Goal: Information Seeking & Learning: Learn about a topic

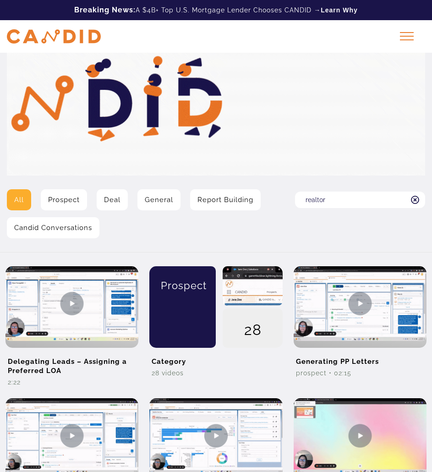
type input "realtor"
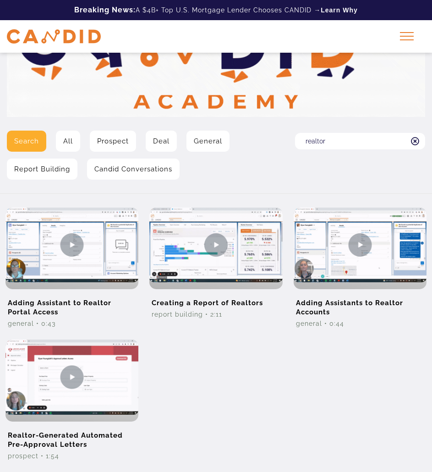
scroll to position [59, 0]
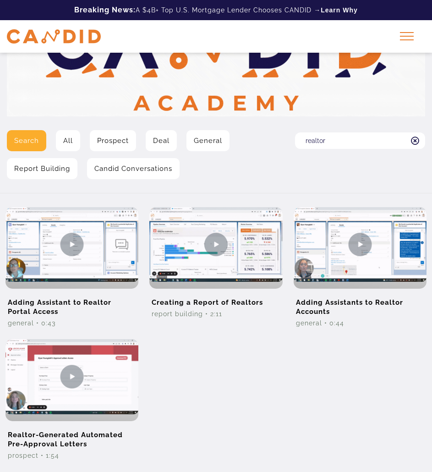
drag, startPoint x: 438, startPoint y: 177, endPoint x: 436, endPoint y: 219, distance: 42.7
click at [432, 219] on html "Skip to content Breaking News: A $4B+ Top U.S. Mortgage Lender Chooses CANDID →…" at bounding box center [216, 258] width 432 height 634
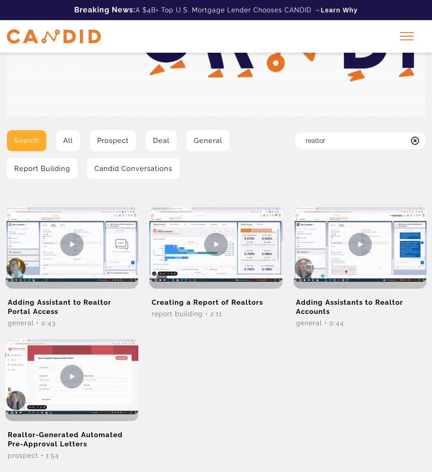
click at [310, 114] on img at bounding box center [216, 52] width 419 height 130
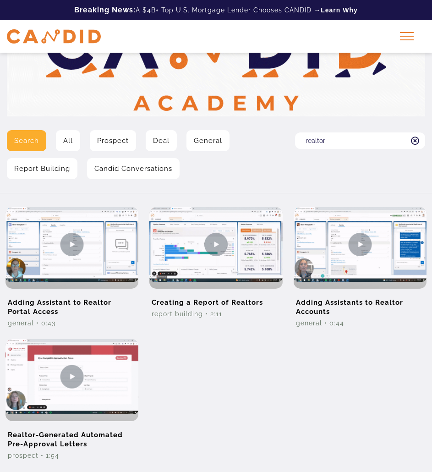
click at [329, 143] on input "realtor" at bounding box center [360, 140] width 130 height 17
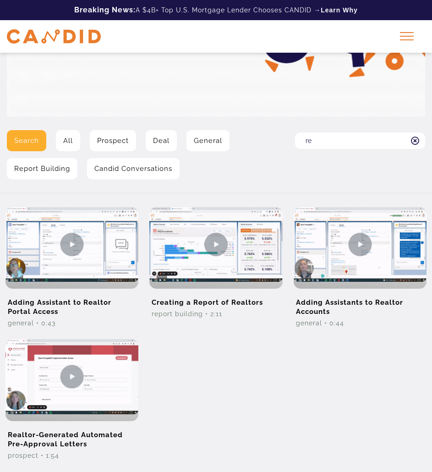
type input "r"
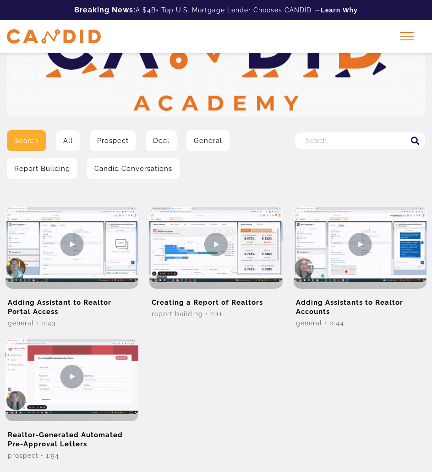
type input "r"
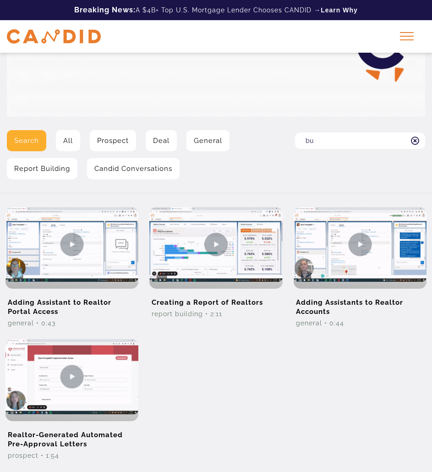
type input "b"
type input "daily"
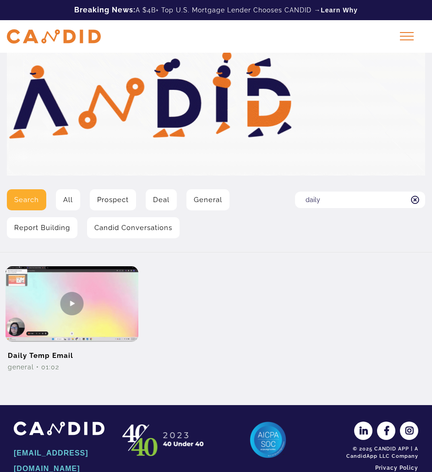
click at [335, 200] on input "daily" at bounding box center [360, 200] width 130 height 17
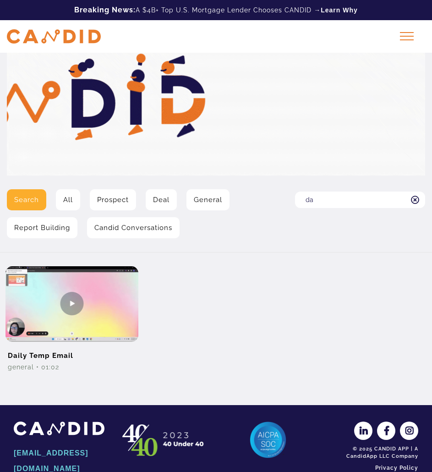
type input "d"
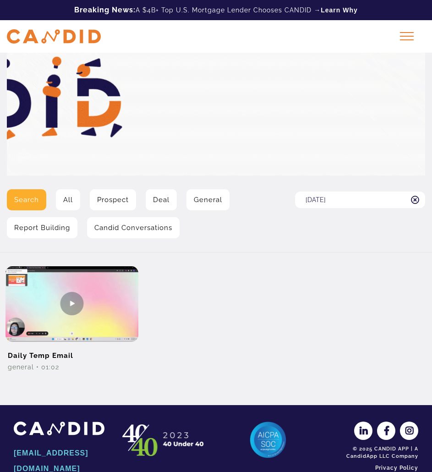
type input "wednesday"
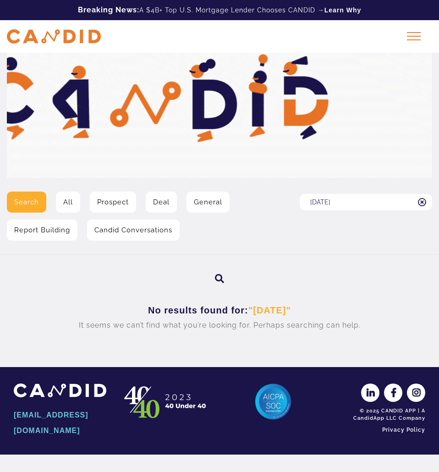
click at [335, 200] on input "[DATE]" at bounding box center [366, 202] width 132 height 17
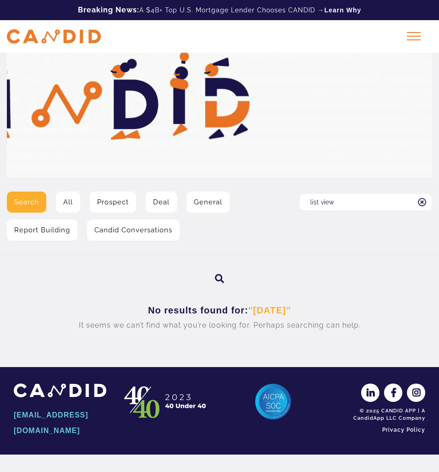
type input "list view"
